Goal: Task Accomplishment & Management: Use online tool/utility

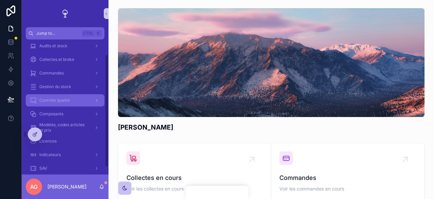
scroll to position [26, 0]
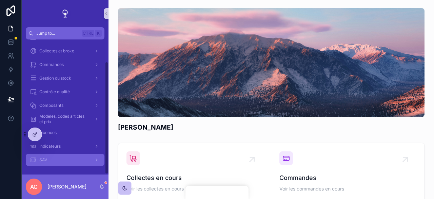
click at [69, 161] on div "SAV" at bounding box center [65, 159] width 71 height 11
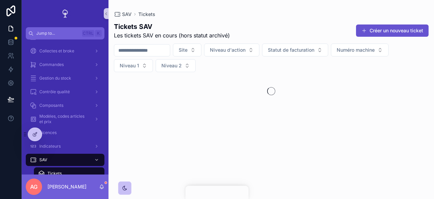
click at [153, 51] on input "scrollable content" at bounding box center [142, 50] width 56 height 10
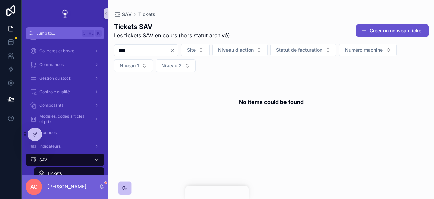
click at [118, 47] on input "****" at bounding box center [142, 50] width 56 height 10
type input "******"
click at [174, 51] on icon "Clear" at bounding box center [172, 50] width 3 height 3
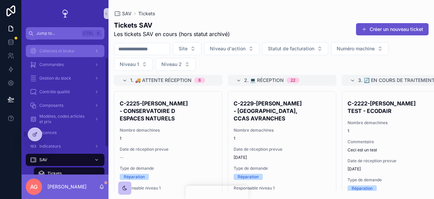
click at [67, 48] on span "Collectes et broke" at bounding box center [56, 50] width 35 height 5
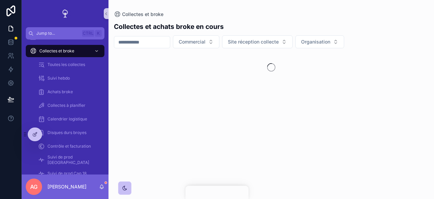
click at [146, 45] on div "scrollable content" at bounding box center [142, 42] width 56 height 12
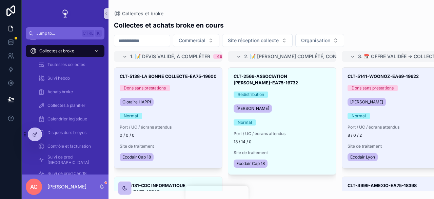
click at [145, 42] on input "scrollable content" at bounding box center [142, 41] width 56 height 10
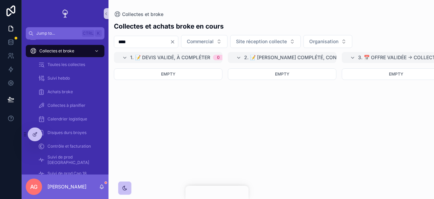
type input "****"
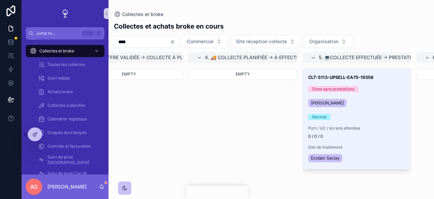
scroll to position [0, 351]
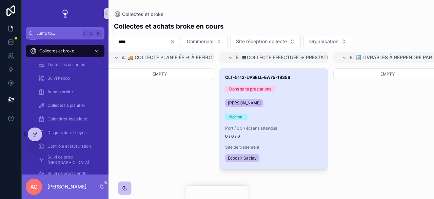
click at [288, 110] on div "CLT-5113-UPSELL-EA75-19358 Dons sans prestations Anthéna GASTON Normal Port / U…" at bounding box center [274, 119] width 108 height 100
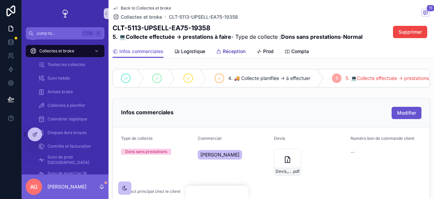
click at [229, 49] on span "Réception" at bounding box center [234, 51] width 23 height 7
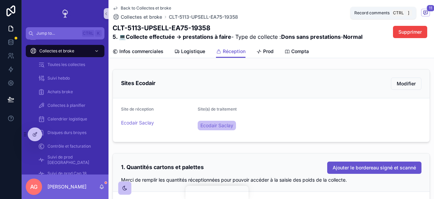
click at [427, 10] on span "11" at bounding box center [431, 8] width 8 height 7
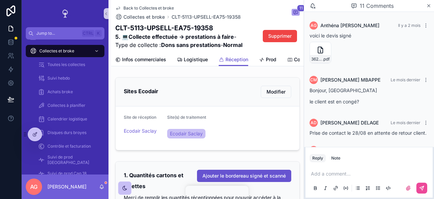
scroll to position [34, 0]
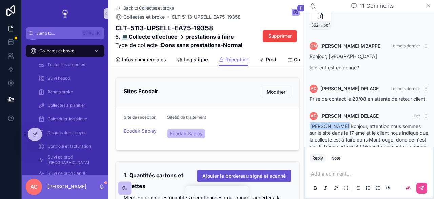
click at [428, 6] on icon "scrollable content" at bounding box center [429, 5] width 5 height 5
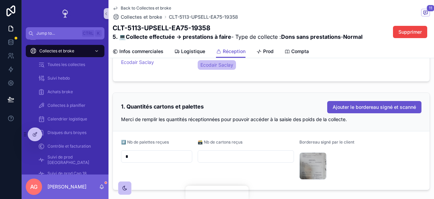
scroll to position [102, 0]
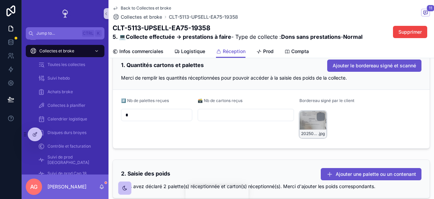
click at [306, 122] on div "20250904_152701 .jpg" at bounding box center [313, 124] width 27 height 27
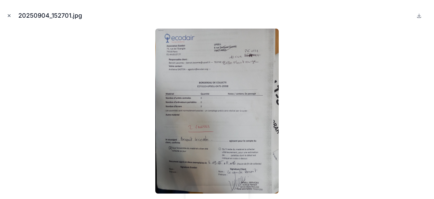
click at [10, 19] on button "Close modal" at bounding box center [8, 15] width 7 height 7
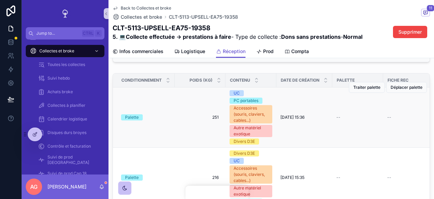
click at [400, 120] on td "--" at bounding box center [408, 117] width 51 height 60
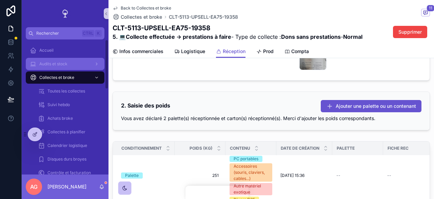
click at [63, 65] on span "Audits et stock" at bounding box center [53, 63] width 28 height 5
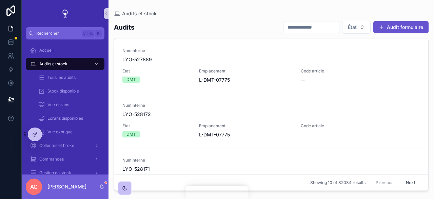
click at [310, 27] on input "scrollable content" at bounding box center [312, 27] width 56 height 10
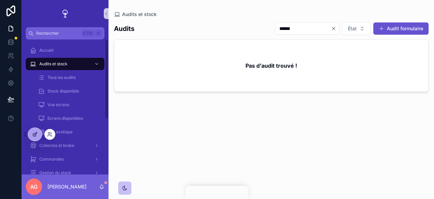
type input "******"
click at [31, 134] on div at bounding box center [35, 134] width 14 height 13
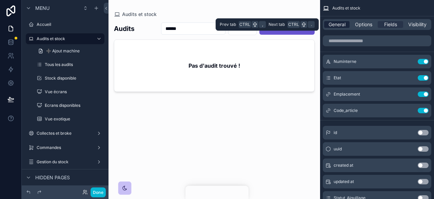
click at [338, 21] on span "General" at bounding box center [337, 24] width 17 height 7
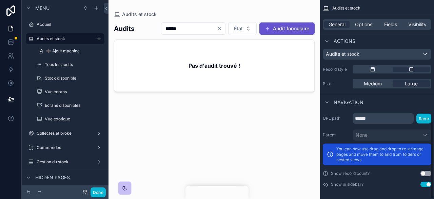
scroll to position [310, 0]
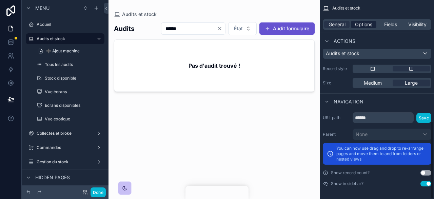
click at [359, 23] on span "Options" at bounding box center [363, 24] width 17 height 7
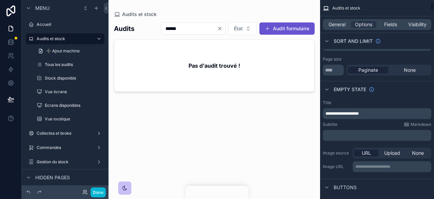
scroll to position [0, 0]
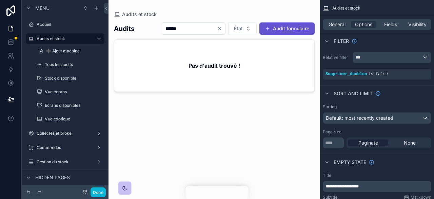
click at [221, 27] on div "scrollable content" at bounding box center [215, 95] width 212 height 190
click at [221, 27] on icon "Clear" at bounding box center [220, 28] width 3 height 3
click at [99, 189] on button "Done" at bounding box center [98, 192] width 15 height 10
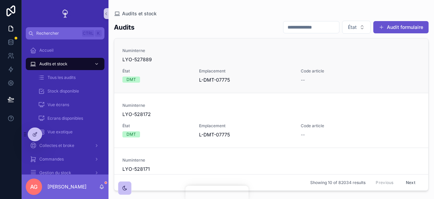
click at [339, 71] on span "Code article" at bounding box center [335, 70] width 69 height 5
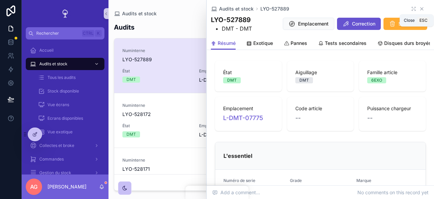
click at [419, 11] on icon "scrollable content" at bounding box center [421, 8] width 5 height 5
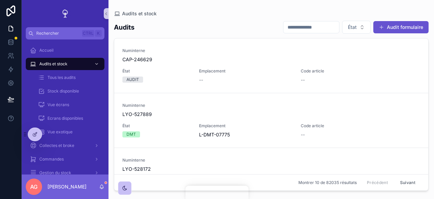
click at [311, 28] on input "scrollable content" at bounding box center [312, 27] width 56 height 10
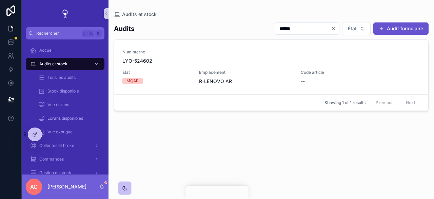
type input "******"
click at [334, 30] on icon "Clear" at bounding box center [333, 28] width 5 height 5
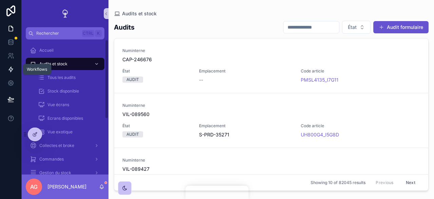
click at [10, 69] on icon at bounding box center [11, 69] width 4 height 5
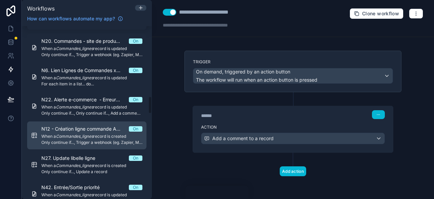
scroll to position [713, 0]
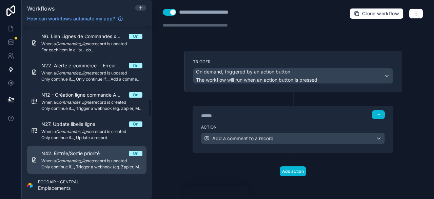
click at [88, 154] on span "N42. Entrée/Sortie priorité" at bounding box center [74, 153] width 67 height 7
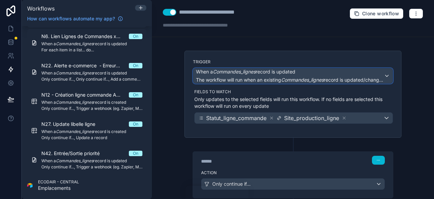
click at [273, 76] on div "When a Commandes_lignes record is updated The workflow will run when an existin…" at bounding box center [290, 75] width 188 height 15
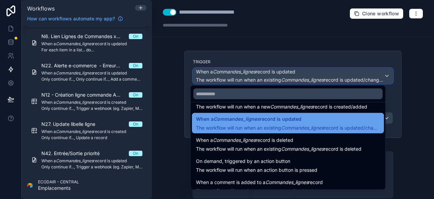
scroll to position [24, 0]
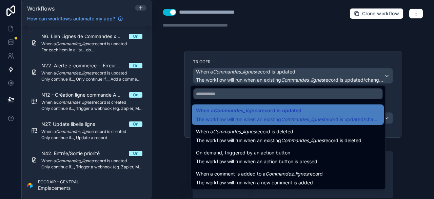
click at [410, 101] on div at bounding box center [217, 99] width 434 height 199
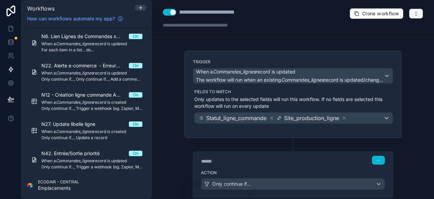
click at [409, 18] on button "button" at bounding box center [416, 13] width 14 height 10
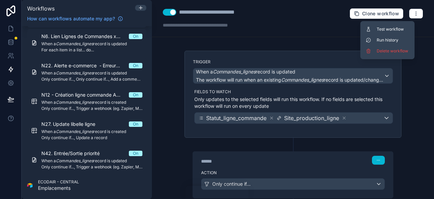
click at [403, 37] on button "Run history" at bounding box center [387, 40] width 49 height 11
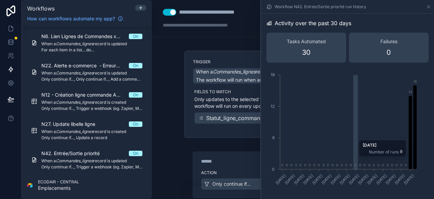
scroll to position [102, 0]
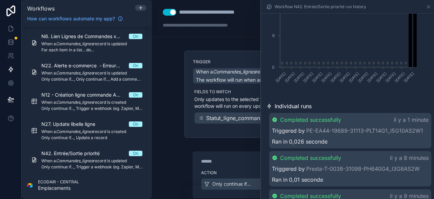
click at [376, 134] on div "Completed successfully il y a 1 minute Triggered by PE-EA44-19689-31113-PLT14G1…" at bounding box center [350, 130] width 162 height 35
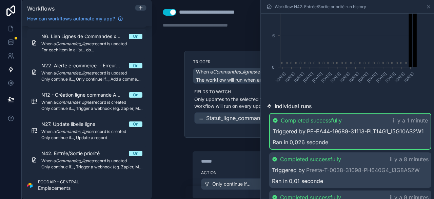
scroll to position [170, 0]
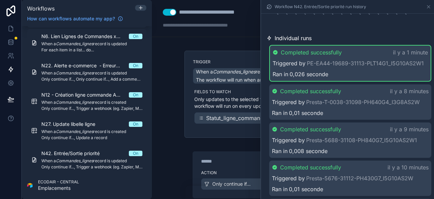
click at [224, 158] on div "******" at bounding box center [252, 160] width 102 height 7
click at [234, 167] on div "Action Only continue if..." at bounding box center [293, 182] width 200 height 31
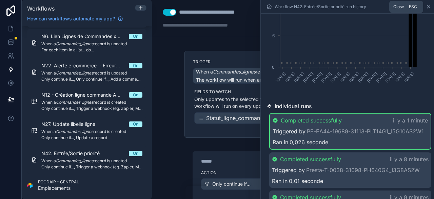
click at [430, 5] on icon at bounding box center [428, 6] width 5 height 5
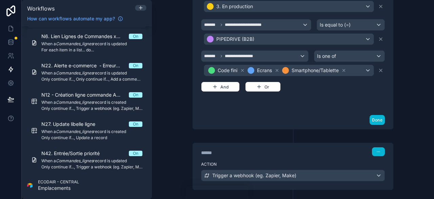
scroll to position [266, 0]
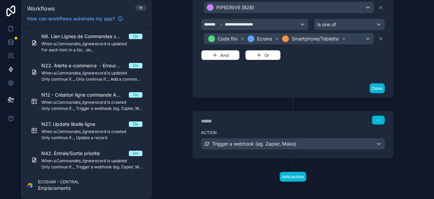
click at [321, 121] on div "****** Step 2" at bounding box center [293, 119] width 200 height 16
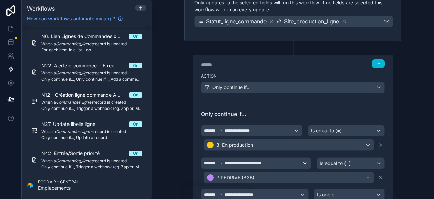
scroll to position [0, 0]
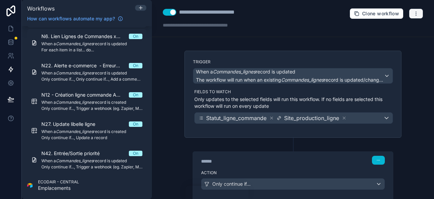
click at [414, 12] on icon "button" at bounding box center [416, 13] width 5 height 5
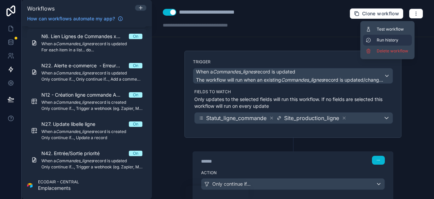
click at [399, 37] on button "Run history" at bounding box center [387, 40] width 49 height 11
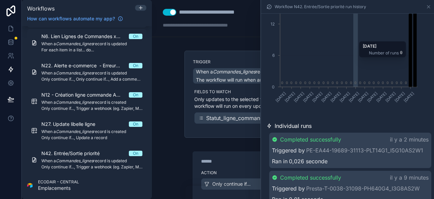
scroll to position [136, 0]
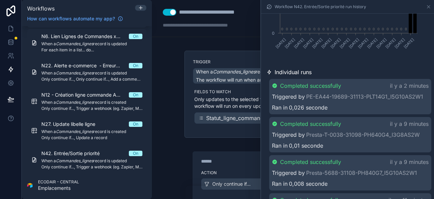
click at [339, 112] on div "Completed successfully il y a 2 minutes Triggered by PE-EA44-19689-31113-PLT14G…" at bounding box center [350, 96] width 162 height 35
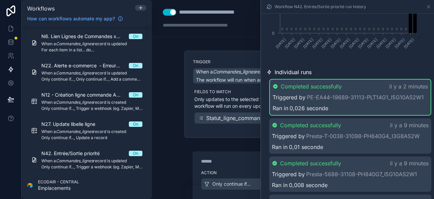
scroll to position [170, 0]
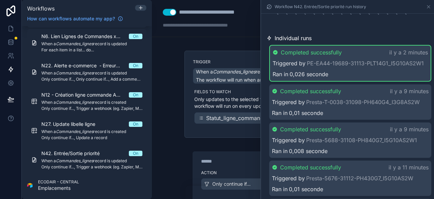
click at [307, 78] on span "0,026 seconde" at bounding box center [309, 74] width 39 height 8
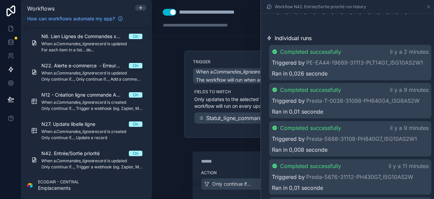
click at [308, 73] on span "0,026 seconde" at bounding box center [308, 73] width 39 height 8
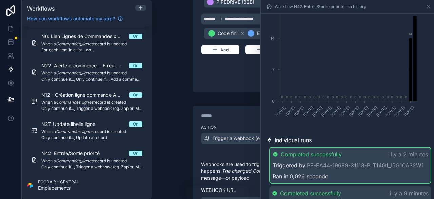
scroll to position [0, 0]
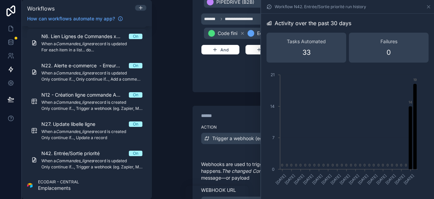
click at [230, 96] on div "**********" at bounding box center [293, 169] width 217 height 155
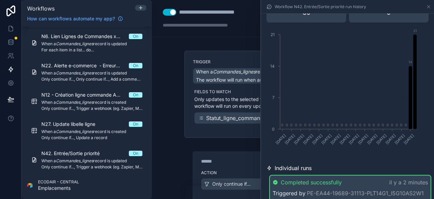
scroll to position [102, 0]
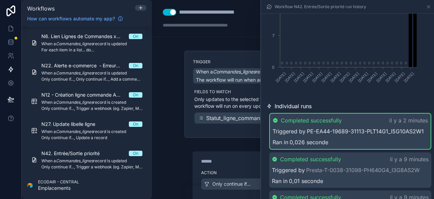
click at [411, 135] on link "PE-EA44-19689-31113-PLT14G1_I5G10AS2W1" at bounding box center [365, 131] width 117 height 8
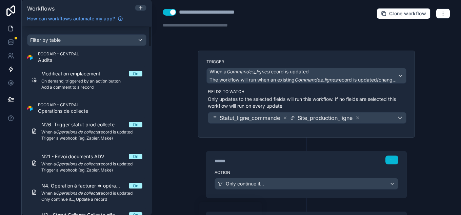
click at [10, 26] on icon at bounding box center [11, 28] width 4 height 5
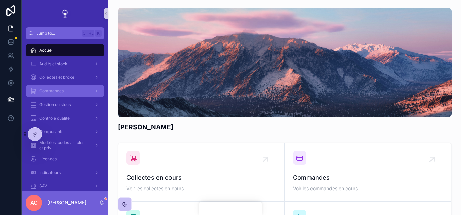
click at [64, 90] on div "Commandes" at bounding box center [65, 91] width 71 height 11
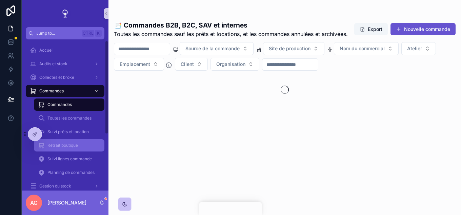
scroll to position [32, 0]
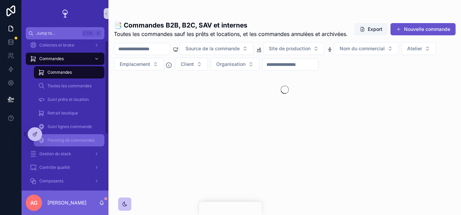
click at [76, 138] on span "Planning de commandes" at bounding box center [71, 139] width 47 height 5
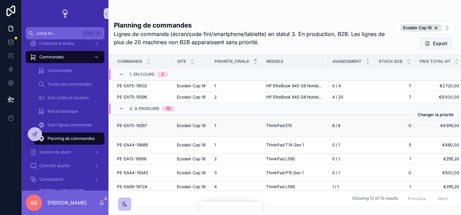
scroll to position [34, 0]
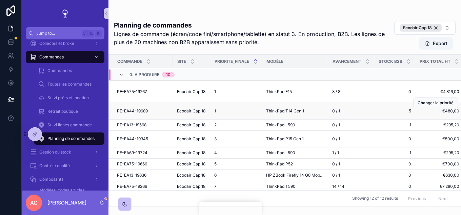
click at [169, 114] on div "PE-EA44-19689 PE-EA44-19689" at bounding box center [143, 110] width 52 height 5
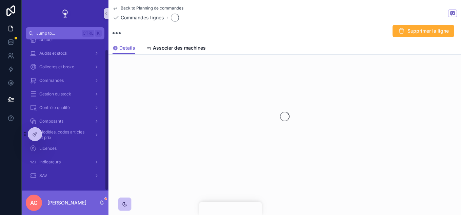
scroll to position [11, 0]
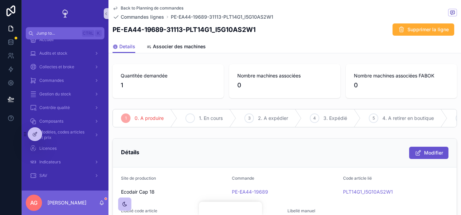
click at [203, 116] on span "1. En cours" at bounding box center [211, 118] width 24 height 7
click at [143, 117] on span "0. A produire" at bounding box center [149, 118] width 29 height 7
click at [136, 119] on span "0. A produire" at bounding box center [149, 118] width 29 height 7
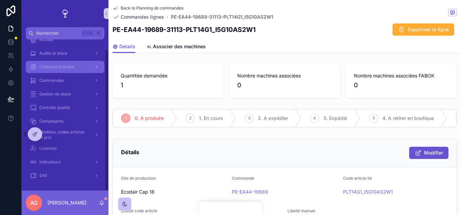
click at [58, 65] on span "Collectes et broke" at bounding box center [56, 66] width 35 height 5
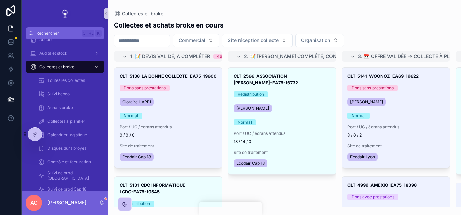
click at [143, 39] on input "scrollable content" at bounding box center [142, 41] width 56 height 10
type input "*"
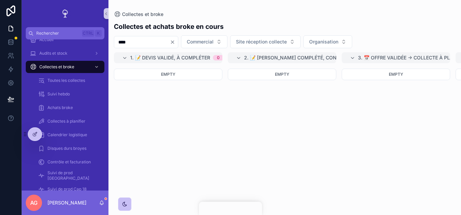
type input "****"
click at [193, 201] on div "Empty" at bounding box center [168, 138] width 109 height 138
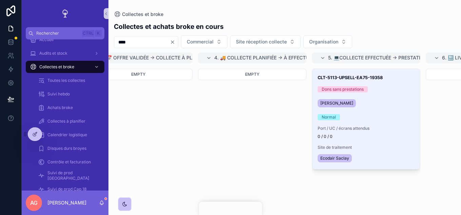
scroll to position [0, 355]
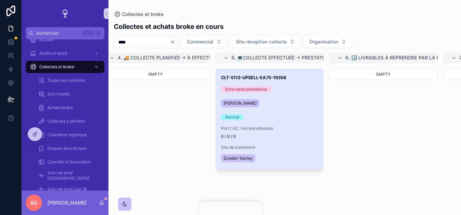
click at [249, 150] on span "Site de traitement" at bounding box center [269, 147] width 97 height 5
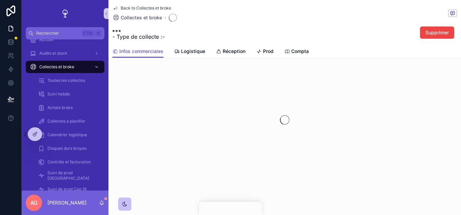
click at [238, 58] on div "Back to Collectes et broke Collectes et broke - Type de collecte : - Supprimer …" at bounding box center [285, 108] width 353 height 217
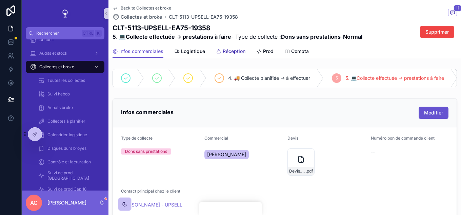
click at [232, 55] on link "Réception" at bounding box center [231, 52] width 30 height 14
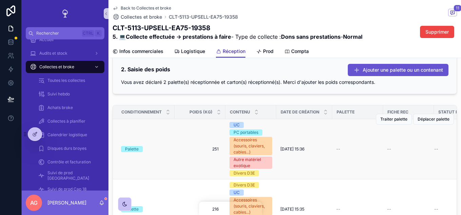
scroll to position [3, 0]
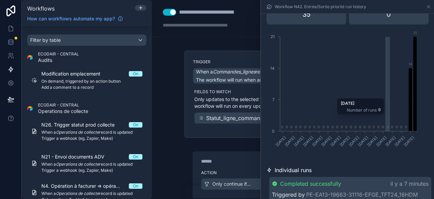
scroll to position [136, 0]
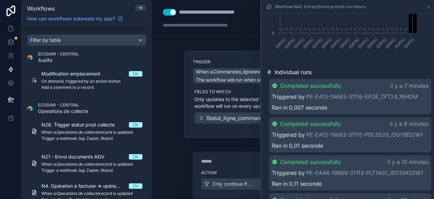
click at [390, 107] on div "Ran in 0,007 seconde" at bounding box center [350, 107] width 157 height 8
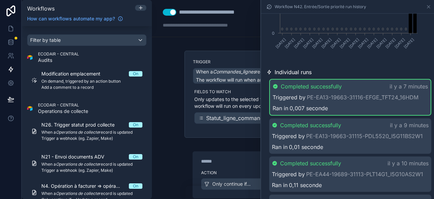
click at [365, 148] on div "Ran in 0,01 seconde" at bounding box center [350, 147] width 157 height 8
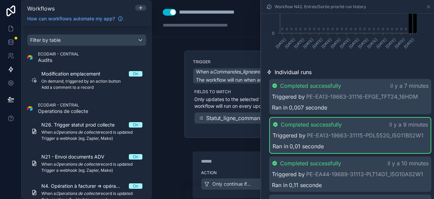
click at [357, 140] on div "Completed successfully il y a 9 minutes Triggered by PE-EA13-19663-31115-PDL552…" at bounding box center [350, 135] width 162 height 37
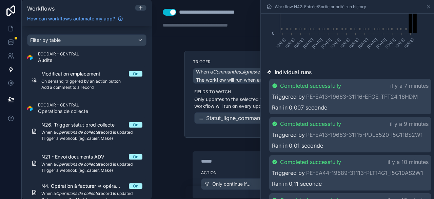
click at [357, 140] on div "Completed successfully il y a 9 minutes Triggered by PE-EA13-19663-31115-PDL552…" at bounding box center [350, 134] width 162 height 35
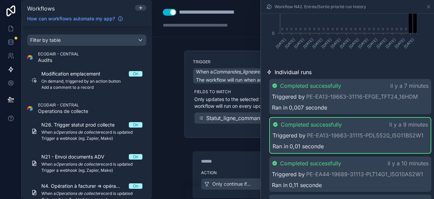
click at [357, 140] on div "Completed successfully il y a 9 minutes Triggered by PE-EA13-19663-31115-PDL552…" at bounding box center [350, 135] width 162 height 37
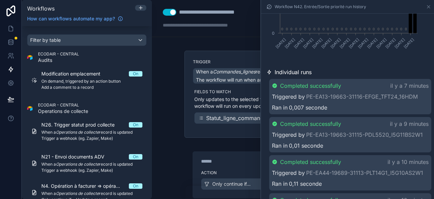
click at [357, 140] on div "Completed successfully il y a 9 minutes Triggered by PE-EA13-19663-31115-PDL552…" at bounding box center [350, 134] width 162 height 35
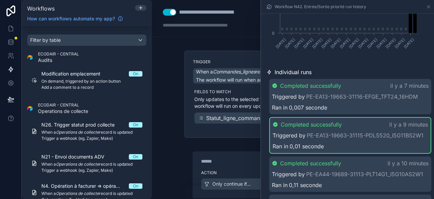
click at [353, 105] on div "Ran in 0,007 seconde" at bounding box center [350, 107] width 157 height 8
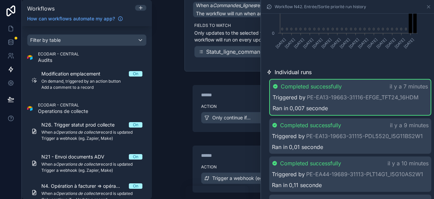
scroll to position [68, 0]
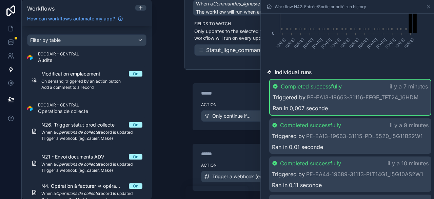
click at [231, 99] on div "Action Only continue if..." at bounding box center [293, 114] width 200 height 31
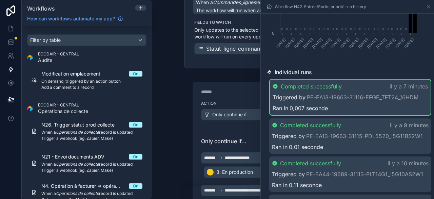
scroll to position [102, 0]
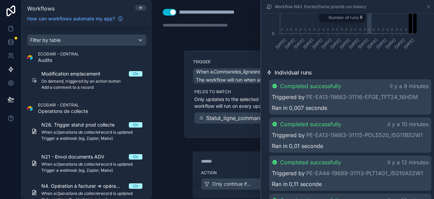
scroll to position [136, 0]
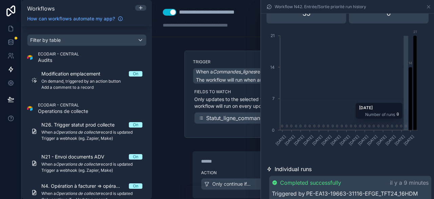
scroll to position [102, 0]
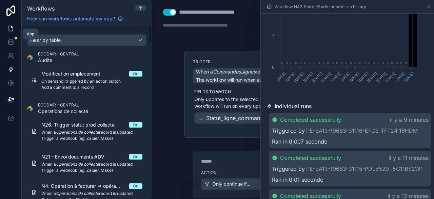
click at [12, 26] on icon at bounding box center [11, 28] width 4 height 5
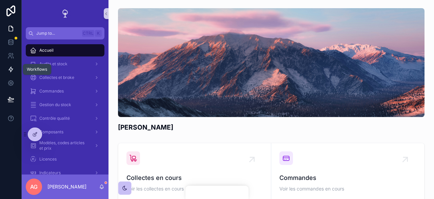
click at [14, 70] on icon at bounding box center [10, 69] width 7 height 7
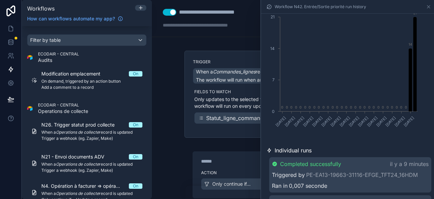
scroll to position [136, 0]
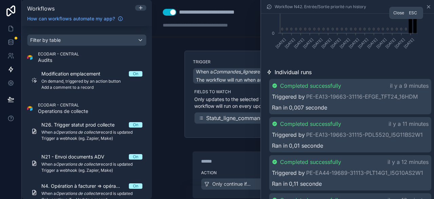
click at [428, 7] on icon at bounding box center [428, 6] width 5 height 5
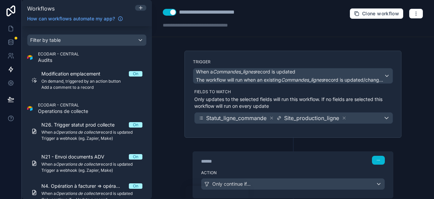
click at [172, 13] on button "Use setting" at bounding box center [170, 12] width 14 height 7
click at [417, 80] on div "**********" at bounding box center [293, 99] width 282 height 199
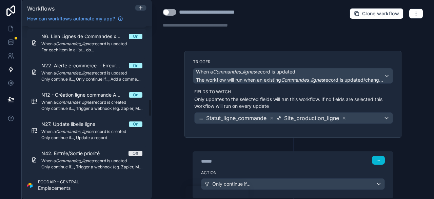
scroll to position [780, 0]
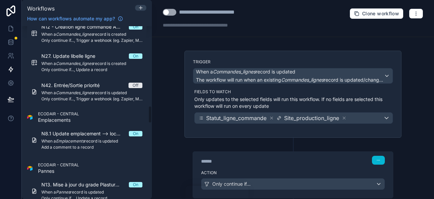
click at [262, 49] on div "**********" at bounding box center [293, 99] width 282 height 199
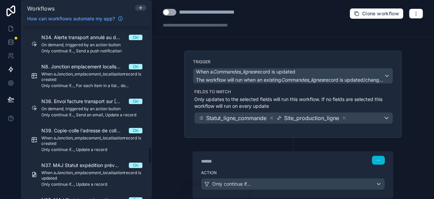
scroll to position [1180, 0]
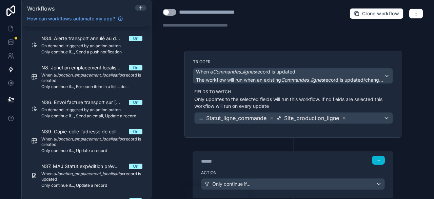
click at [244, 32] on div "**********" at bounding box center [293, 18] width 282 height 37
click at [409, 16] on button "button" at bounding box center [416, 13] width 14 height 10
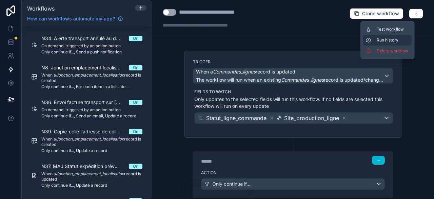
click at [391, 40] on span "Run history" at bounding box center [393, 39] width 33 height 5
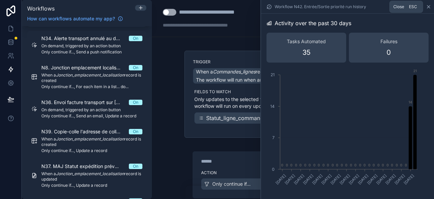
click at [428, 8] on icon at bounding box center [429, 6] width 3 height 3
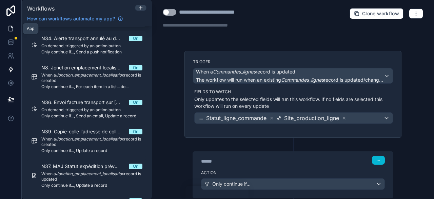
click at [10, 27] on icon at bounding box center [10, 28] width 7 height 7
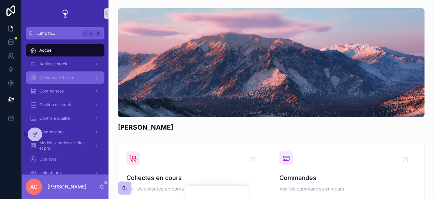
click at [74, 76] on div "Collectes et broke" at bounding box center [65, 77] width 71 height 11
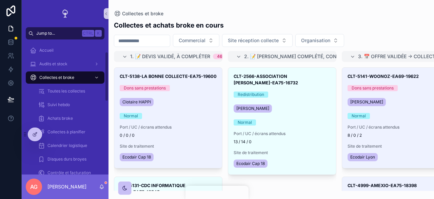
scroll to position [34, 0]
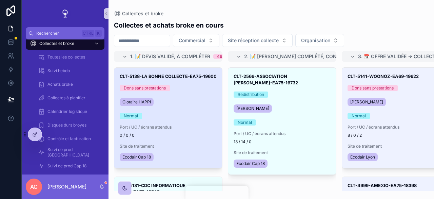
click at [197, 119] on div "Normal" at bounding box center [168, 116] width 97 height 6
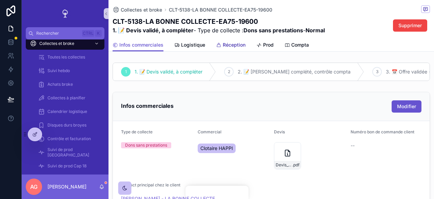
click at [227, 49] on link "Réception" at bounding box center [231, 46] width 30 height 14
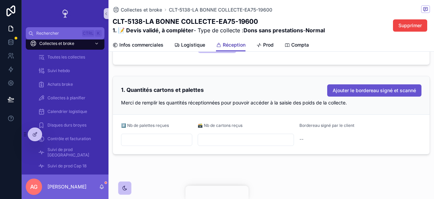
scroll to position [71, 0]
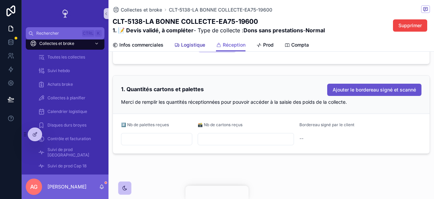
click at [191, 43] on span "Logistique" at bounding box center [193, 44] width 24 height 7
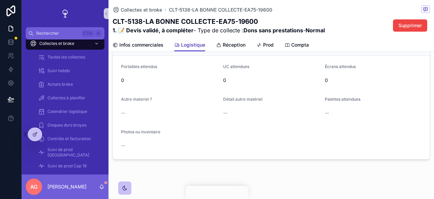
scroll to position [521, 0]
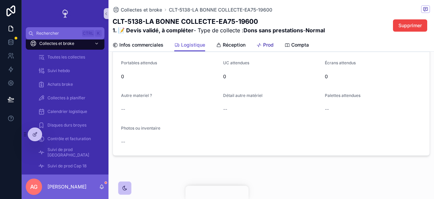
click at [269, 47] on span "Prod" at bounding box center [268, 44] width 11 height 7
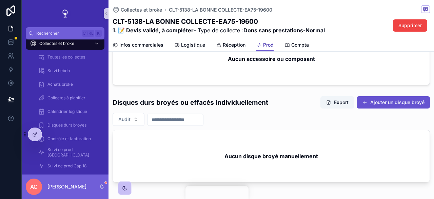
scroll to position [858, 0]
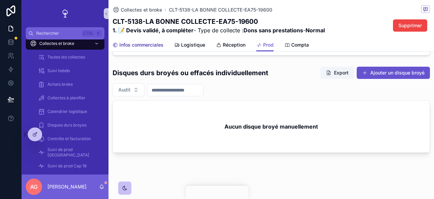
click at [143, 46] on span "Infos commerciales" at bounding box center [141, 44] width 44 height 7
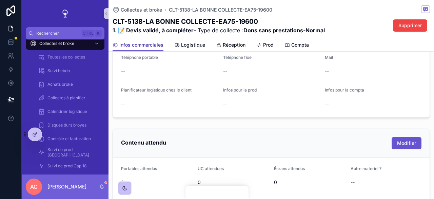
scroll to position [58, 0]
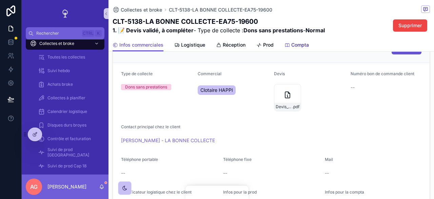
click at [296, 45] on span "Compta" at bounding box center [300, 44] width 18 height 7
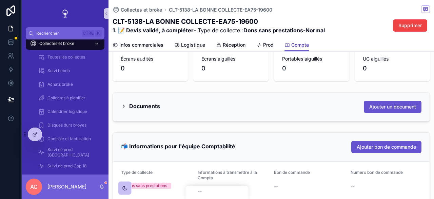
scroll to position [74, 0]
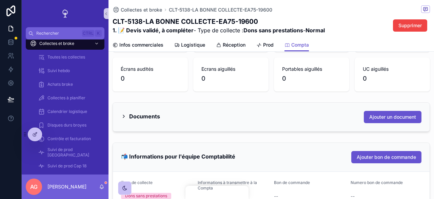
click at [218, 128] on div "Documents Ajouter un document" at bounding box center [271, 116] width 317 height 29
click at [142, 120] on h2 "Documents" at bounding box center [144, 116] width 31 height 11
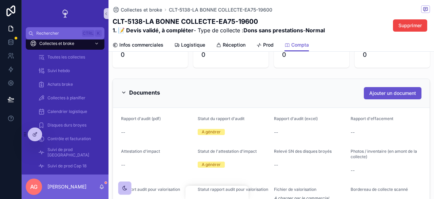
scroll to position [108, 0]
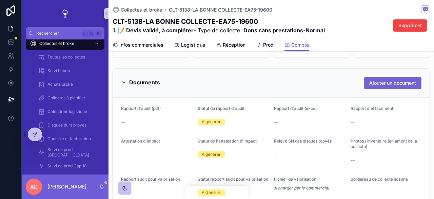
click at [374, 86] on span "Ajouter un document" at bounding box center [393, 82] width 47 height 7
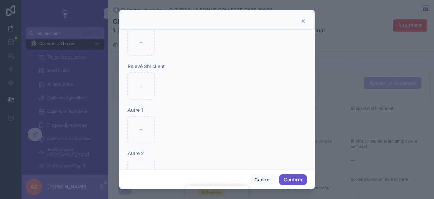
scroll to position [128, 0]
click at [302, 22] on icon at bounding box center [303, 20] width 5 height 5
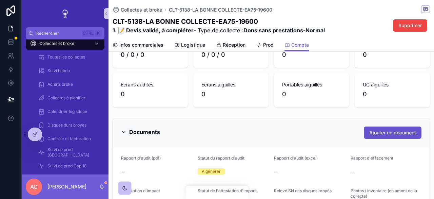
scroll to position [34, 0]
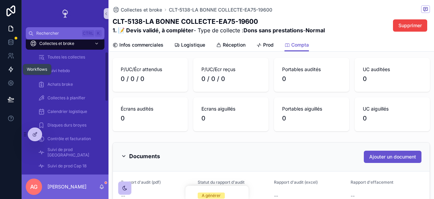
click at [12, 72] on icon at bounding box center [10, 69] width 7 height 7
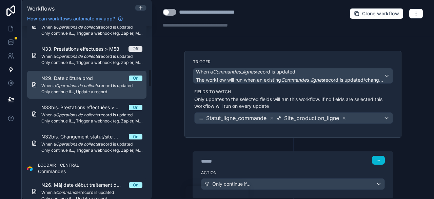
scroll to position [434, 0]
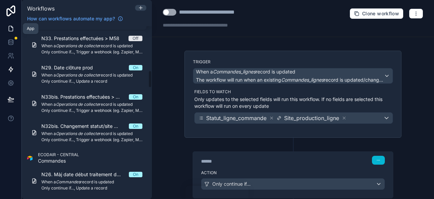
click at [10, 28] on icon at bounding box center [10, 28] width 7 height 7
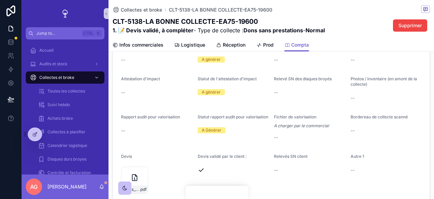
scroll to position [136, 0]
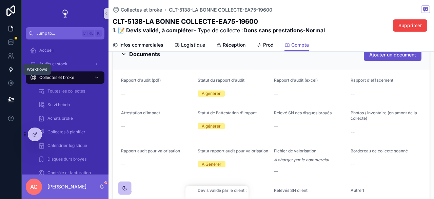
click at [10, 70] on icon at bounding box center [11, 69] width 4 height 5
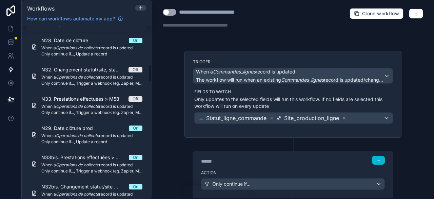
scroll to position [441, 0]
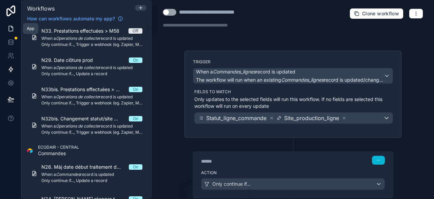
click at [12, 30] on icon at bounding box center [10, 28] width 7 height 7
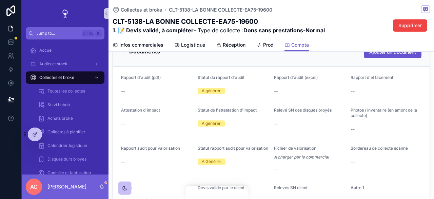
scroll to position [136, 0]
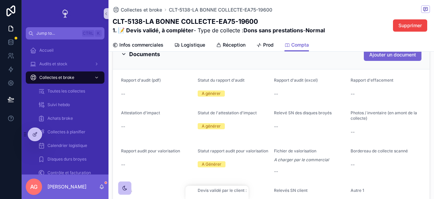
click at [393, 58] on span "Ajouter un document" at bounding box center [393, 54] width 47 height 7
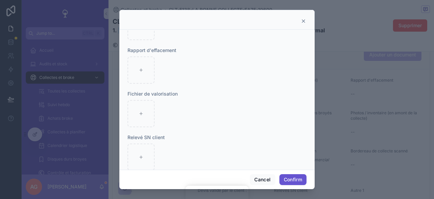
scroll to position [0, 0]
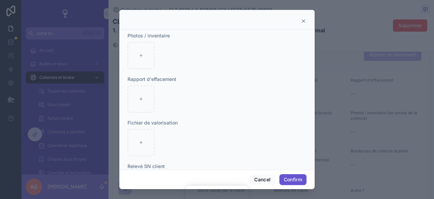
click at [302, 21] on icon at bounding box center [303, 20] width 5 height 5
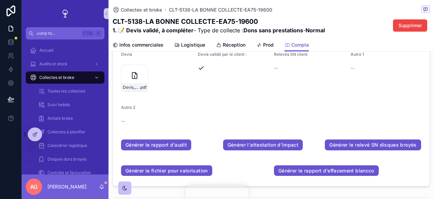
scroll to position [305, 0]
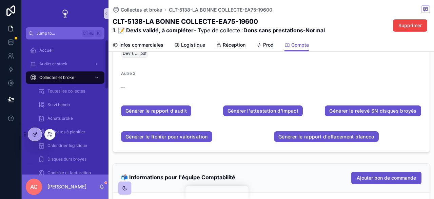
click at [35, 135] on icon at bounding box center [34, 133] width 5 height 5
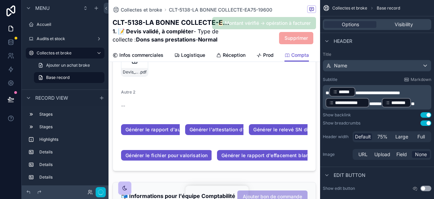
scroll to position [475, 0]
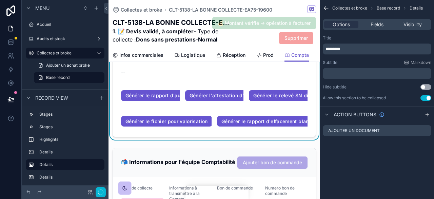
click at [253, 75] on div "--" at bounding box center [190, 71] width 138 height 7
click at [379, 23] on span "Fields" at bounding box center [377, 24] width 13 height 7
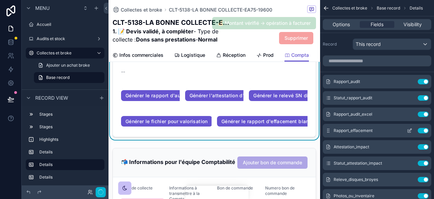
scroll to position [34, 0]
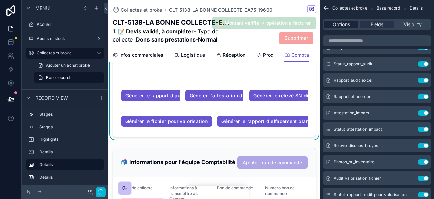
click at [347, 27] on span "Options" at bounding box center [341, 24] width 17 height 7
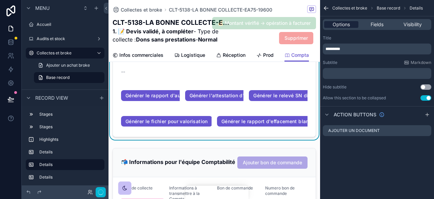
scroll to position [0, 0]
click at [243, 125] on form "Rapport d'audit (pdf) -- Statut du rapport d'audit A générer Rapport d'audit (e…" at bounding box center [214, 2] width 203 height 268
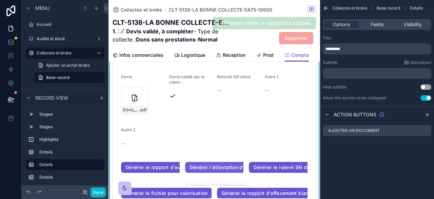
scroll to position [441, 0]
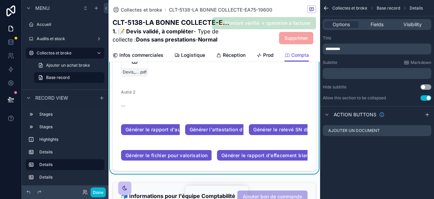
click at [252, 111] on div "Autre 2 --" at bounding box center [190, 100] width 138 height 22
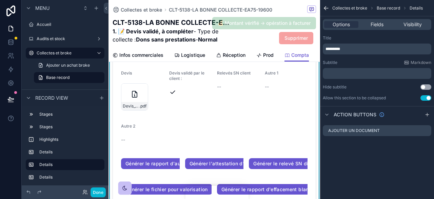
scroll to position [475, 0]
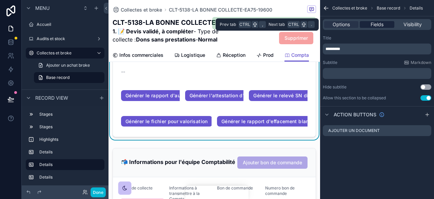
click at [379, 25] on span "Fields" at bounding box center [377, 24] width 13 height 7
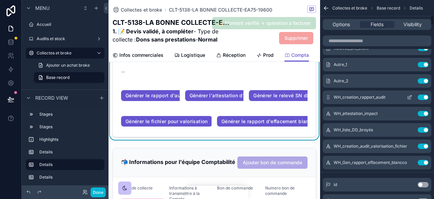
scroll to position [271, 0]
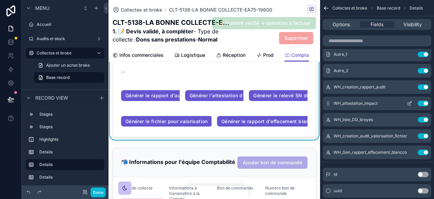
click at [409, 102] on icon "scrollable content" at bounding box center [409, 102] width 5 height 5
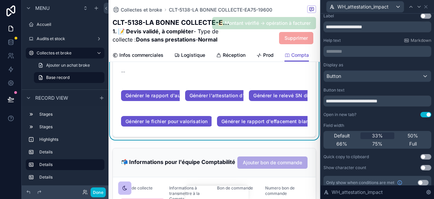
scroll to position [0, 0]
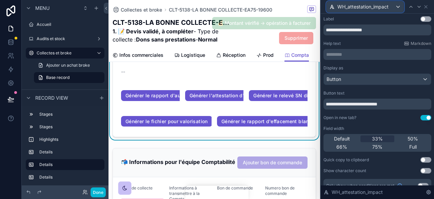
click at [395, 7] on div "WH_attestation_impact" at bounding box center [365, 6] width 77 height 11
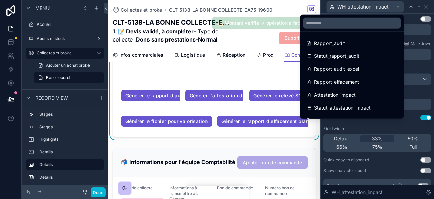
click at [425, 44] on div at bounding box center [377, 99] width 113 height 199
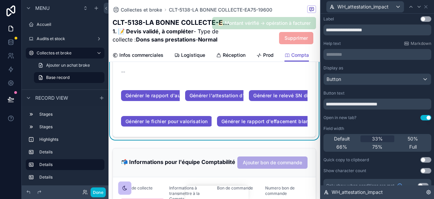
click at [429, 191] on icon at bounding box center [428, 191] width 1 height 1
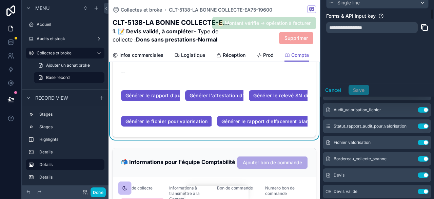
scroll to position [68, 0]
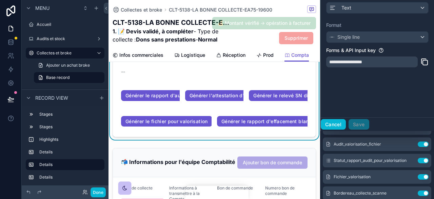
click at [334, 127] on button "Cancel" at bounding box center [333, 124] width 25 height 11
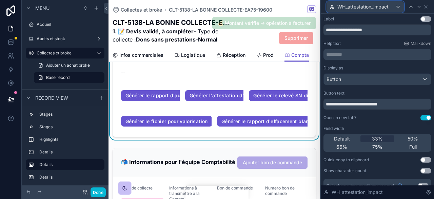
click at [396, 8] on div "WH_attestation_impact" at bounding box center [365, 6] width 77 height 11
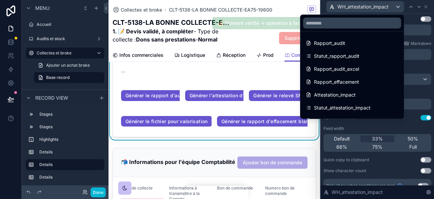
click at [424, 6] on div at bounding box center [377, 99] width 113 height 199
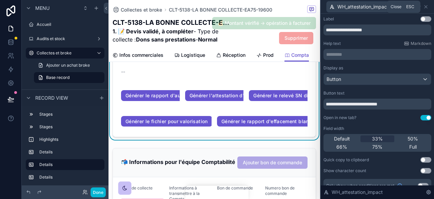
click at [424, 6] on icon at bounding box center [425, 6] width 5 height 5
